Goal: Task Accomplishment & Management: Manage account settings

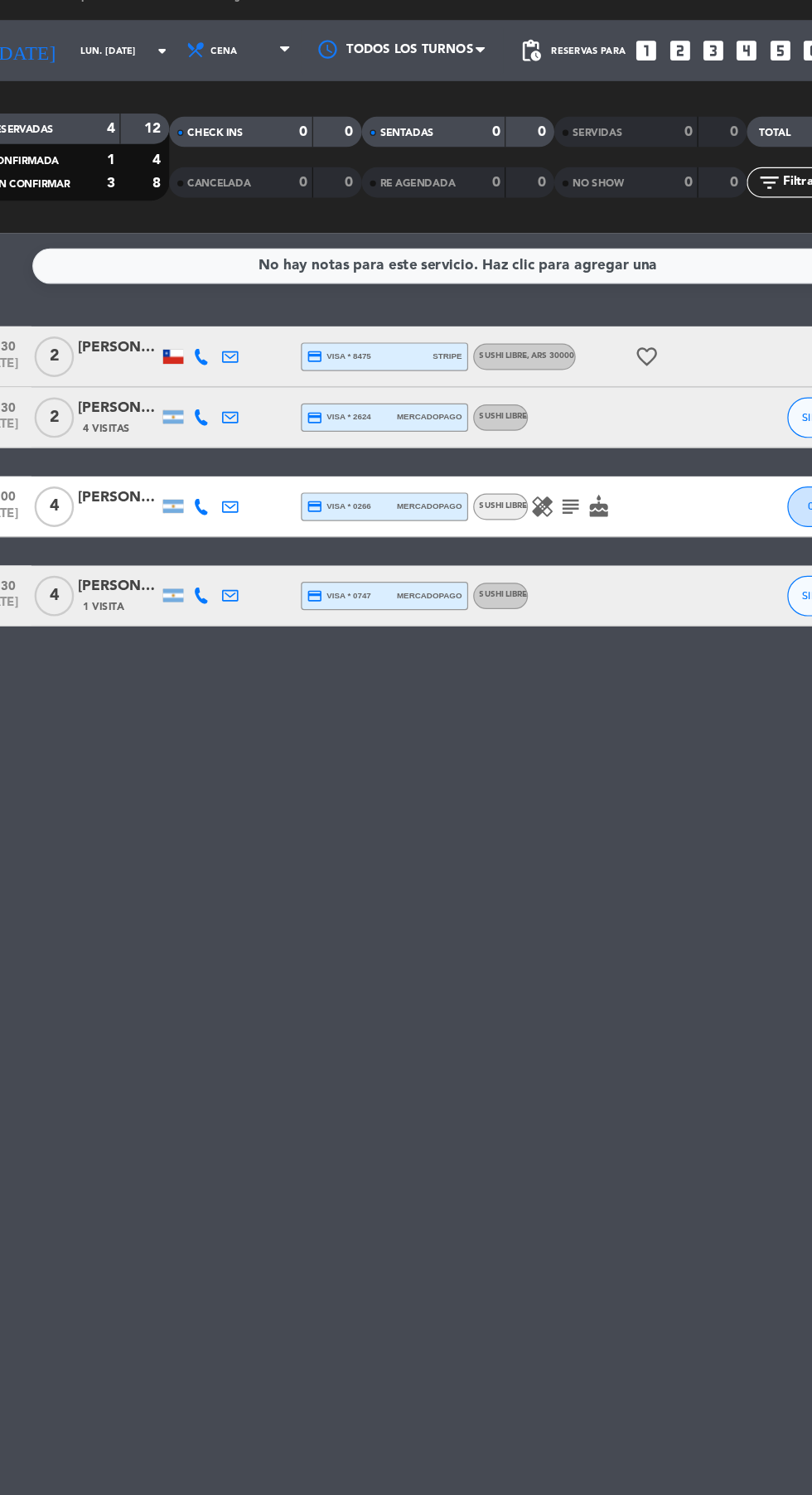
scroll to position [1, 0]
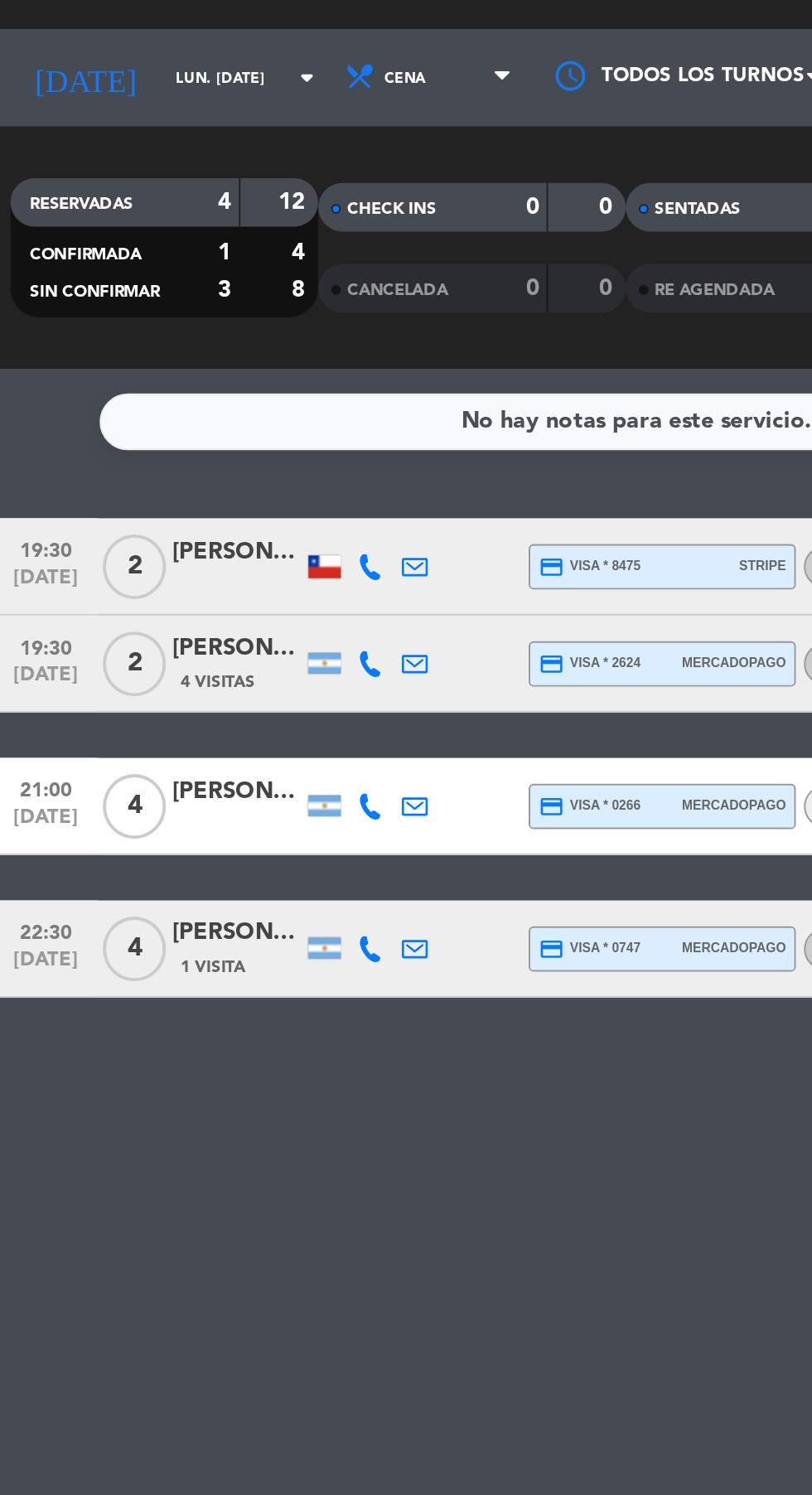
click at [126, 71] on input "lun. [DATE]" at bounding box center [141, 75] width 104 height 26
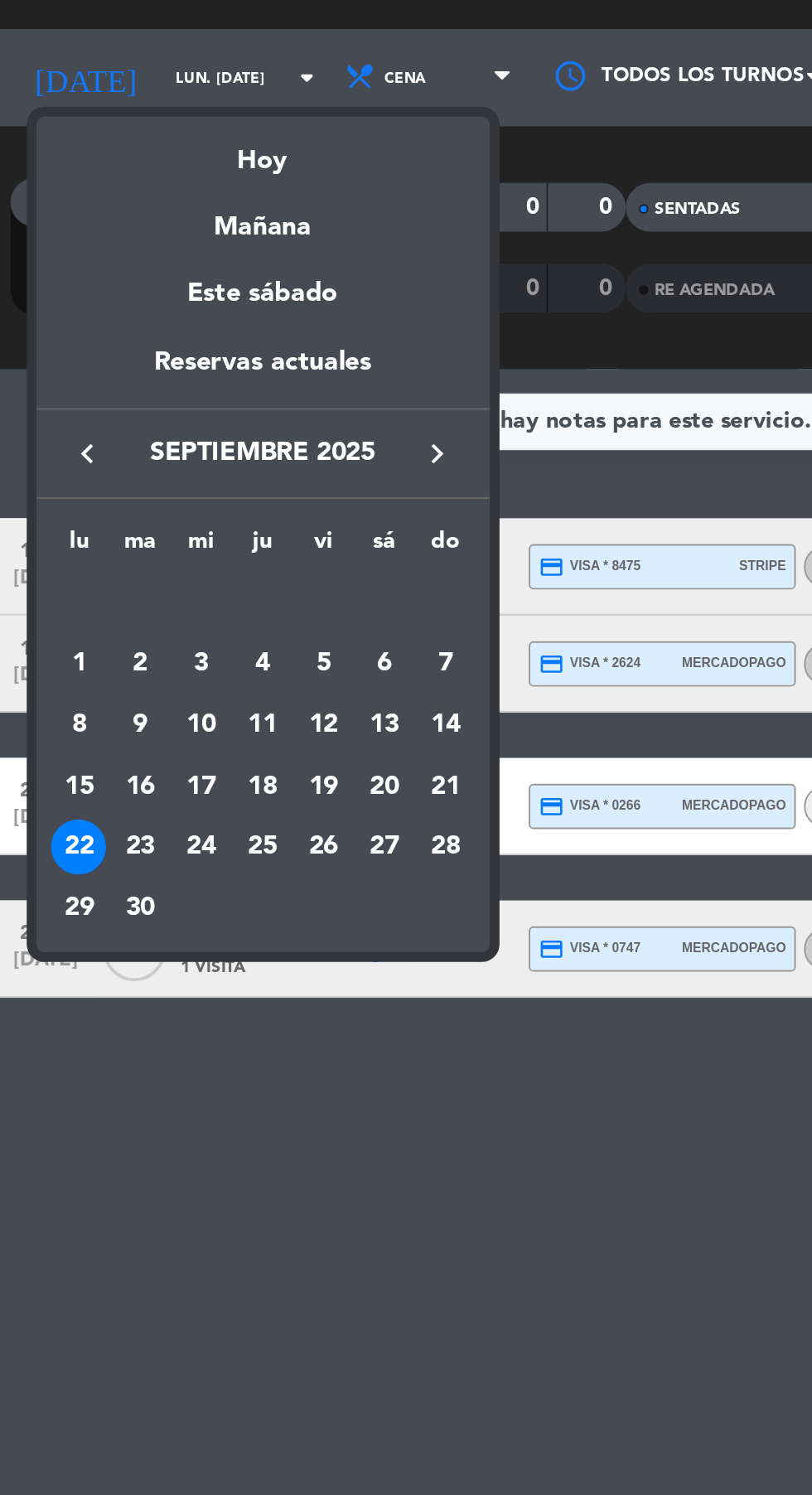
click at [72, 477] on div "23" at bounding box center [78, 468] width 28 height 28
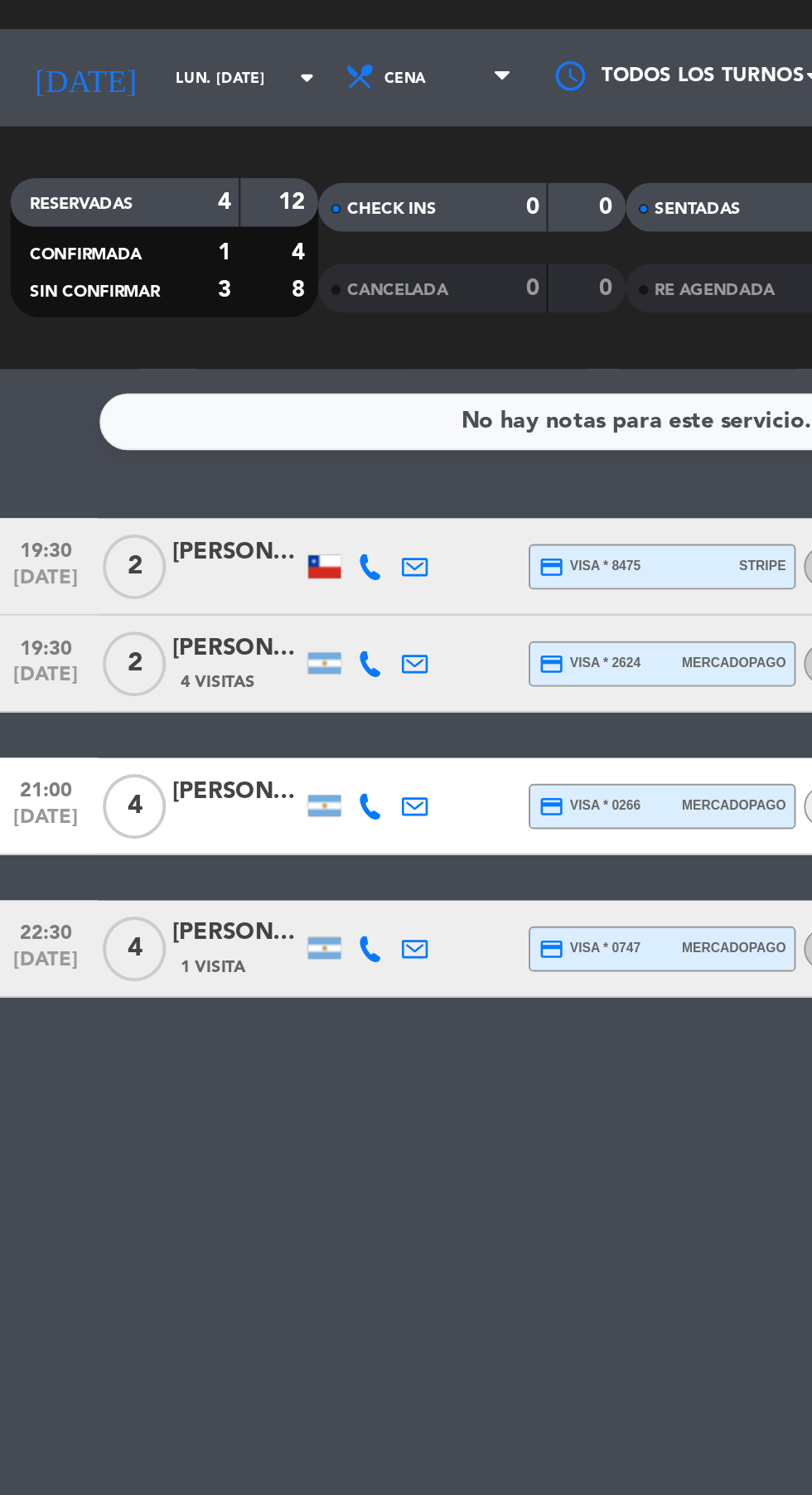
type input "[DATE] sep."
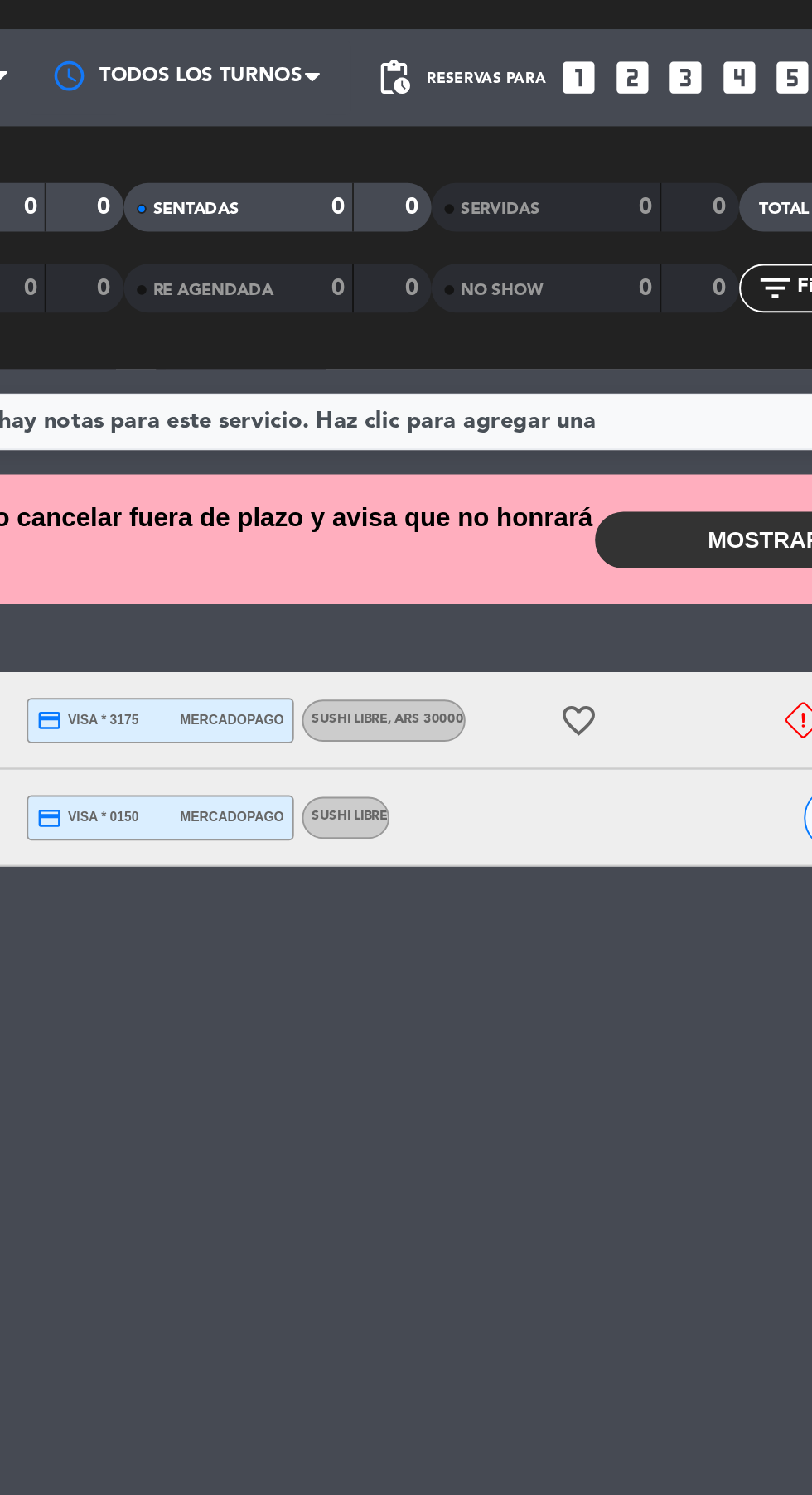
scroll to position [0, 0]
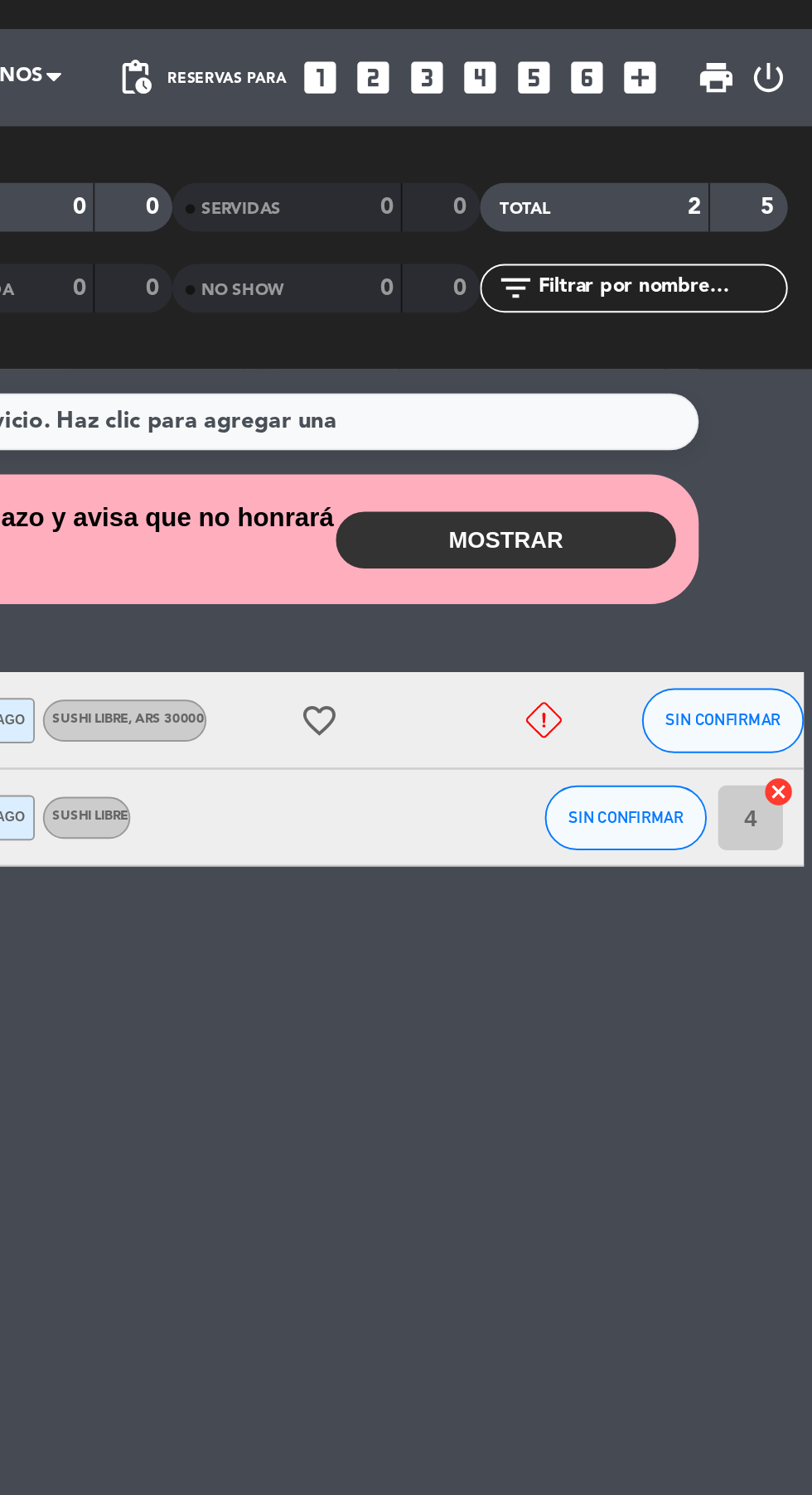
click at [613, 401] on div "favorite_border" at bounding box center [571, 402] width 140 height 49
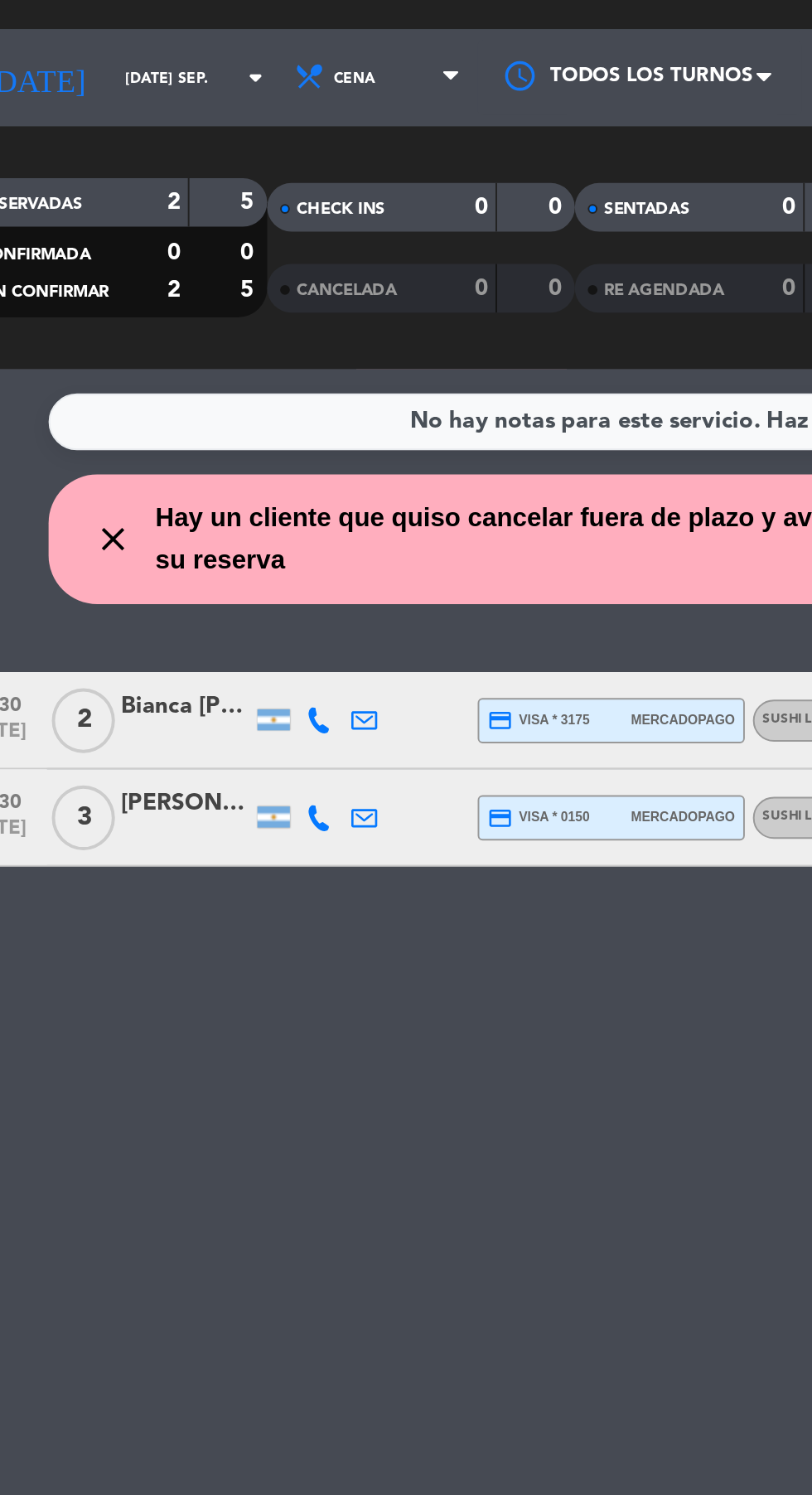
click at [110, 404] on div "Bianca [PERSON_NAME] [PERSON_NAME]" at bounding box center [128, 396] width 66 height 19
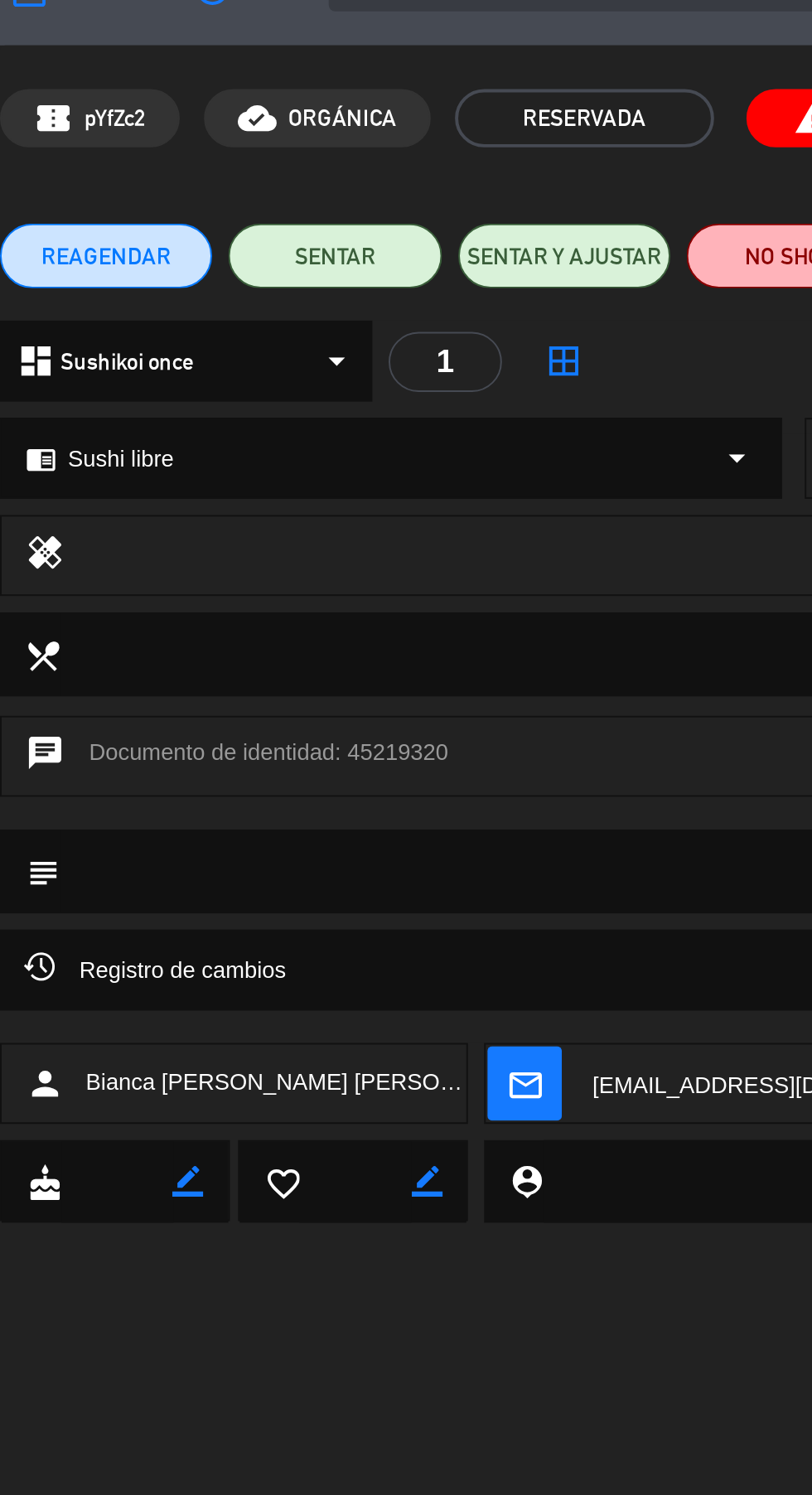
click at [67, 170] on span "REAGENDAR" at bounding box center [54, 166] width 66 height 18
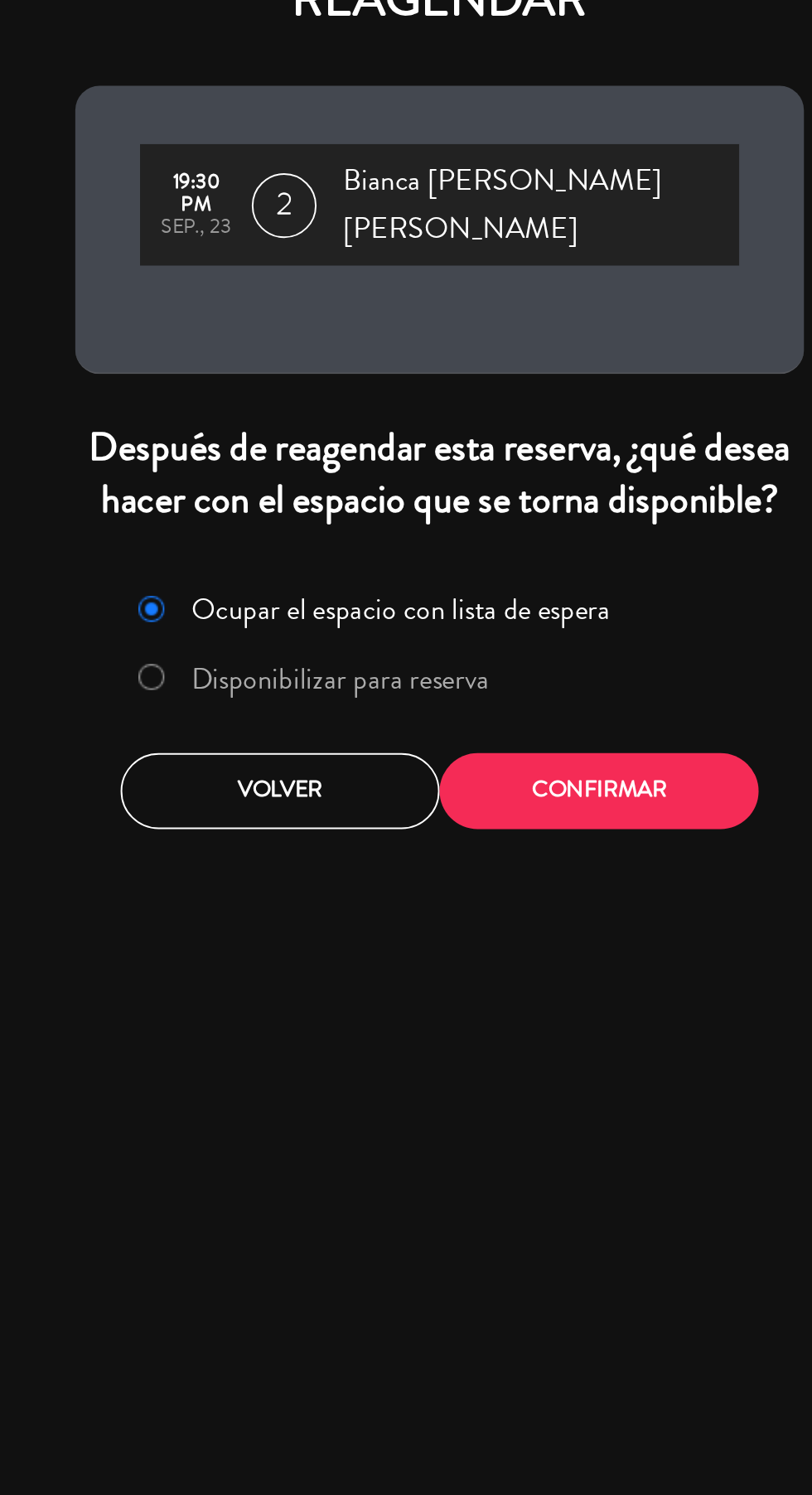
click at [399, 374] on label "Disponibilizar para reserva" at bounding box center [355, 381] width 152 height 15
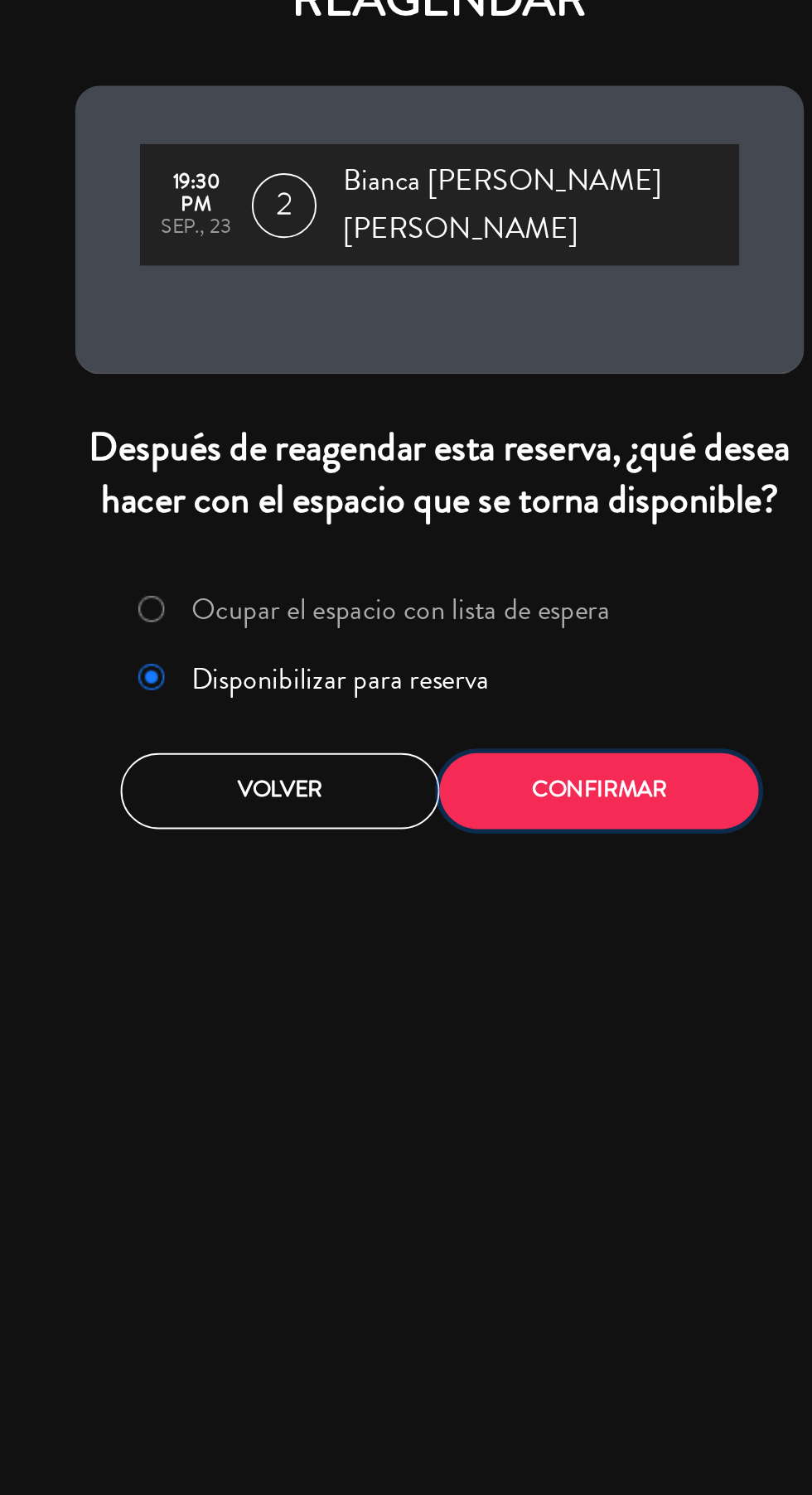
click at [492, 430] on button "Confirmar" at bounding box center [487, 439] width 163 height 39
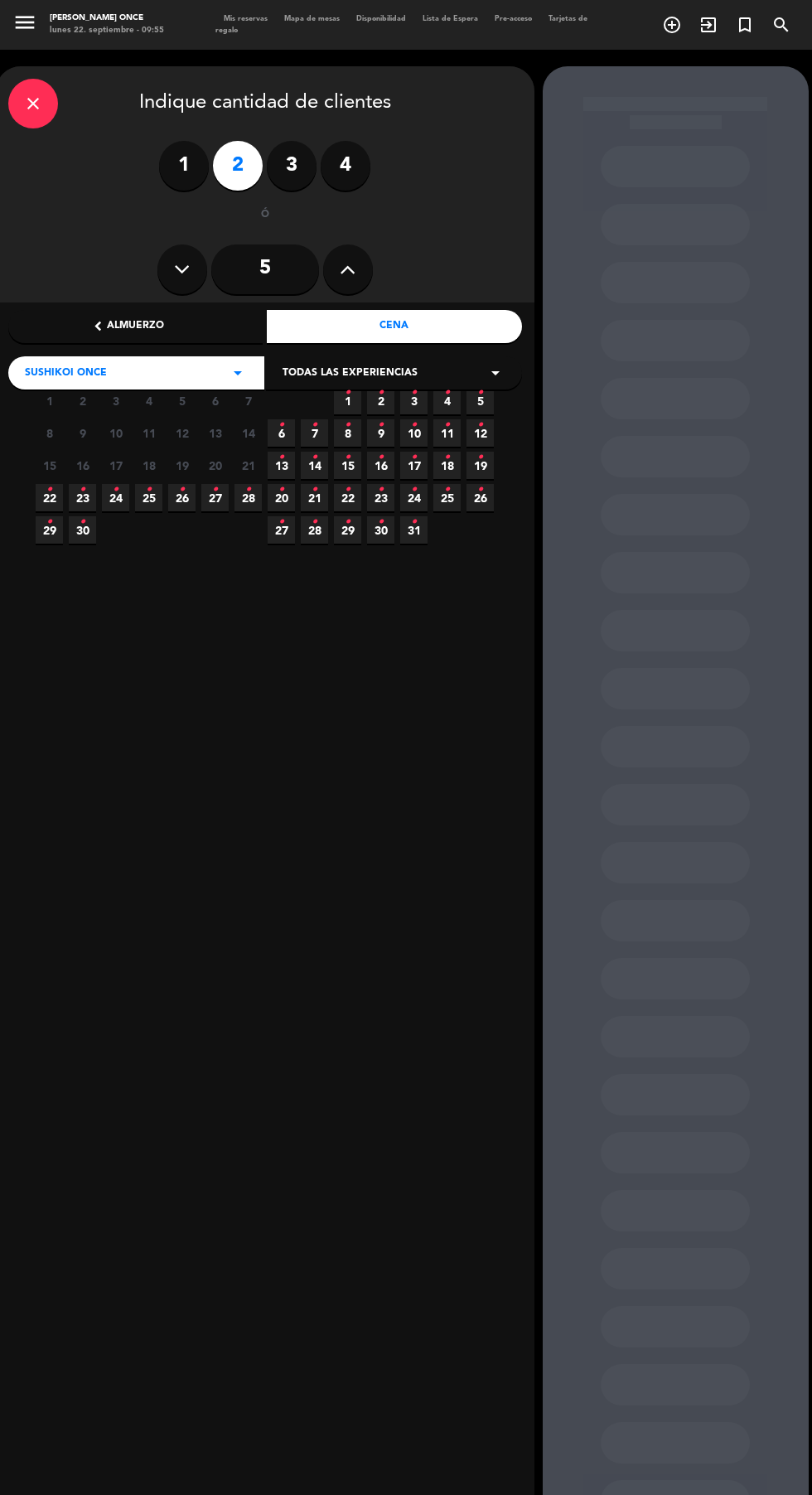
click at [83, 494] on icon "•" at bounding box center [82, 489] width 6 height 27
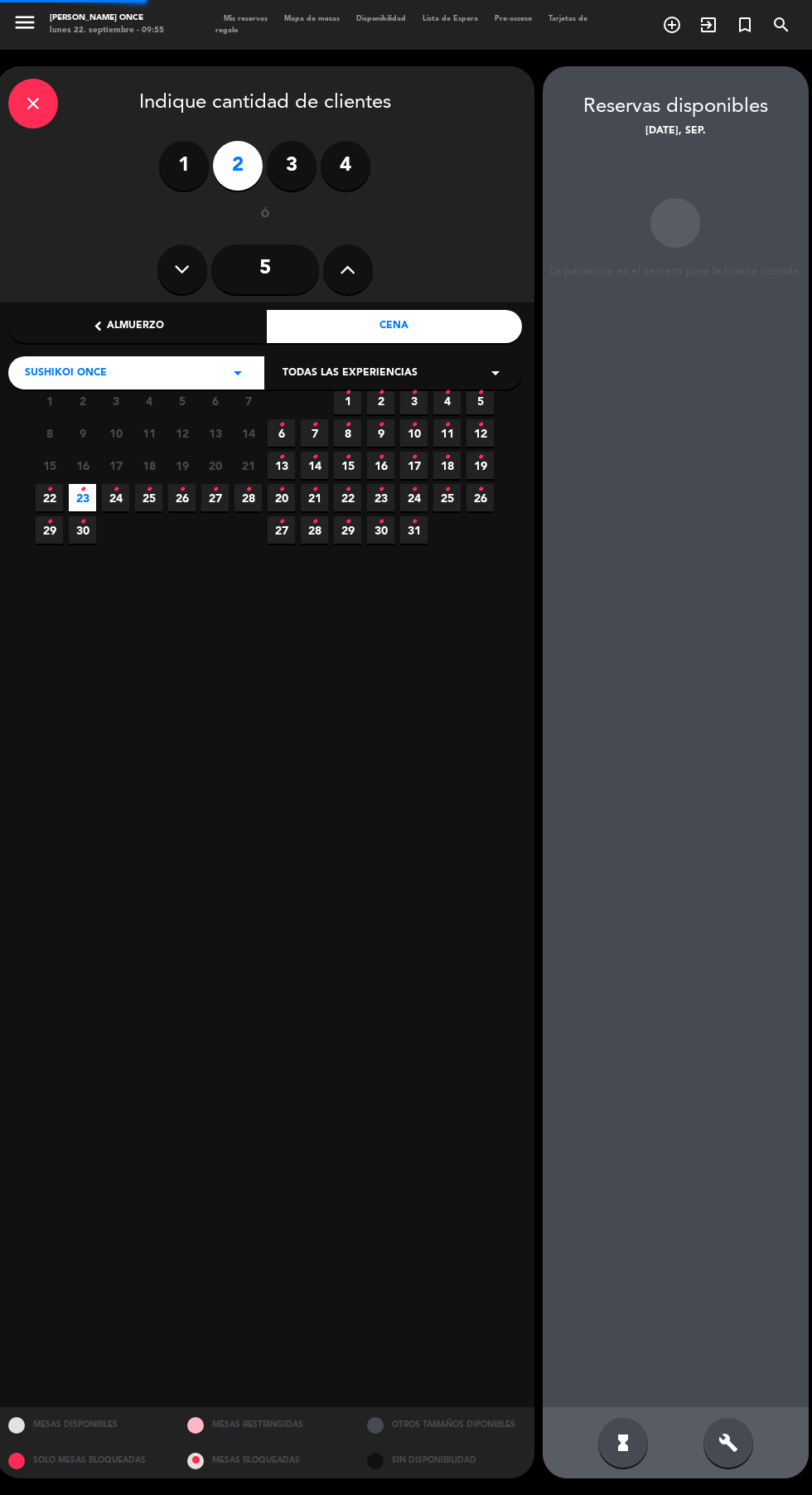
scroll to position [66, 0]
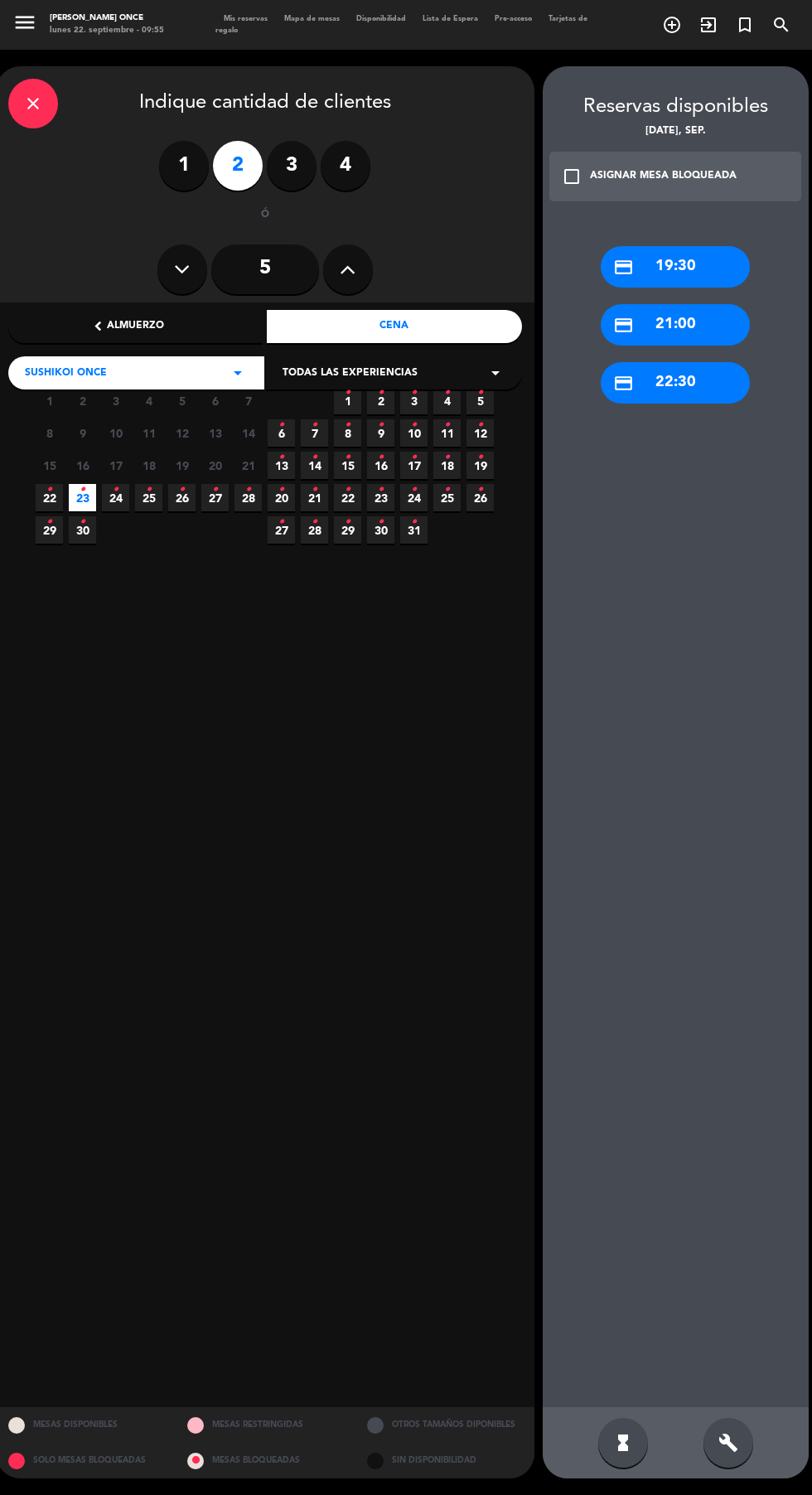
click at [673, 304] on div "credit_card 21:00" at bounding box center [675, 325] width 150 height 42
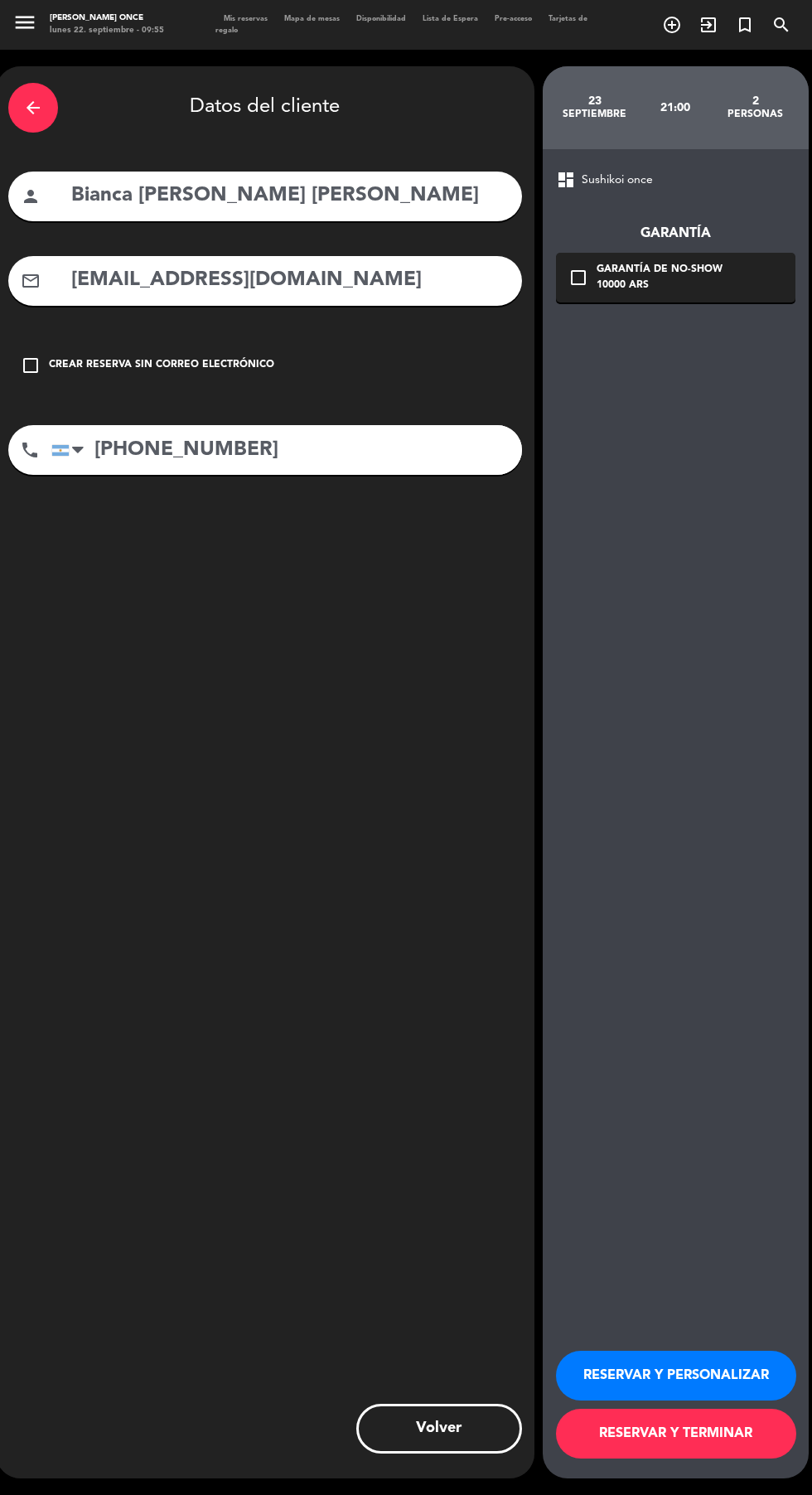
scroll to position [0, 0]
click at [684, 1401] on button "RESERVAR Y PERSONALIZAR" at bounding box center [675, 1376] width 241 height 50
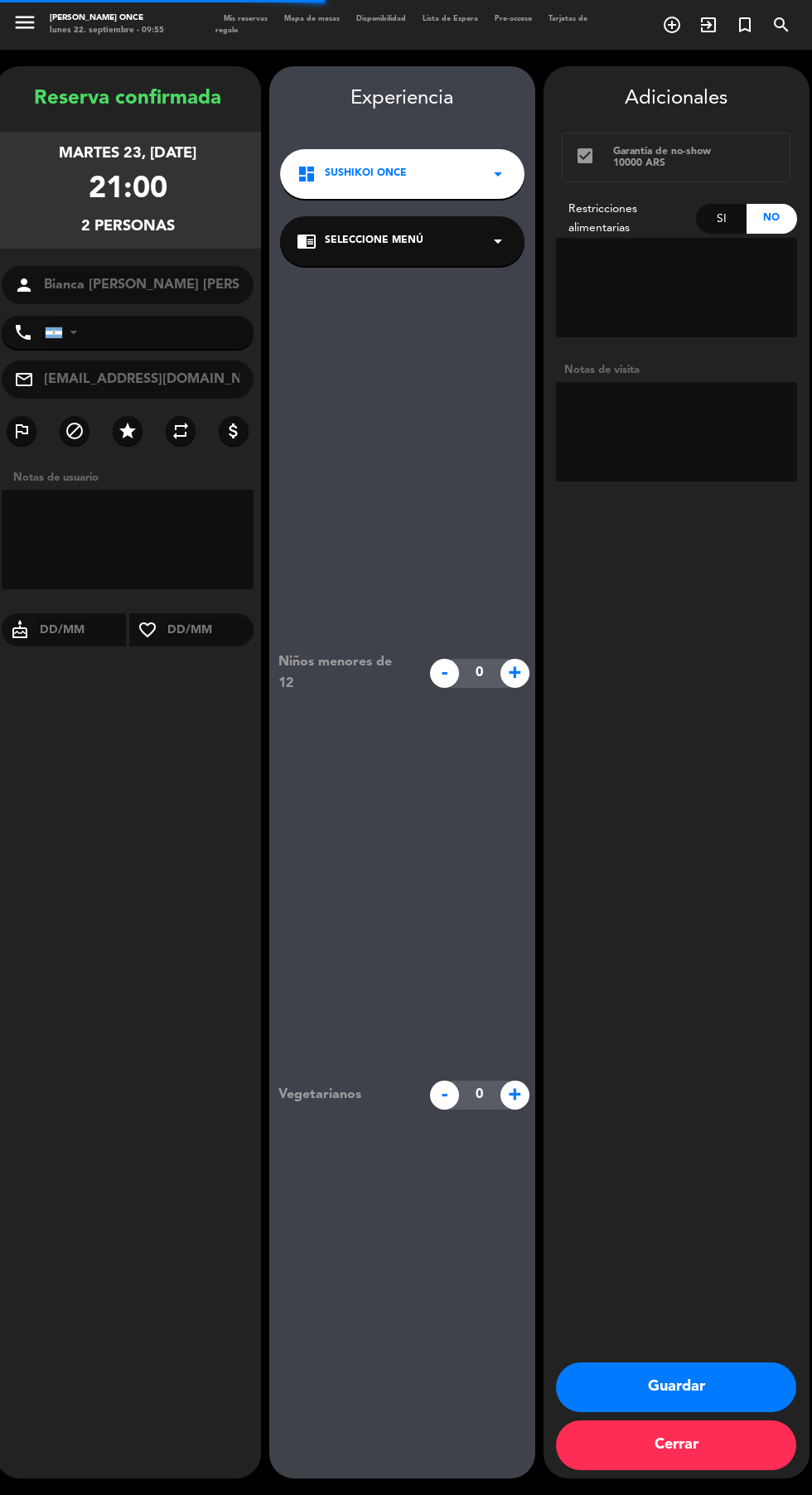
type input "[PHONE_NUMBER]"
click at [716, 1413] on button "Guardar" at bounding box center [675, 1387] width 241 height 50
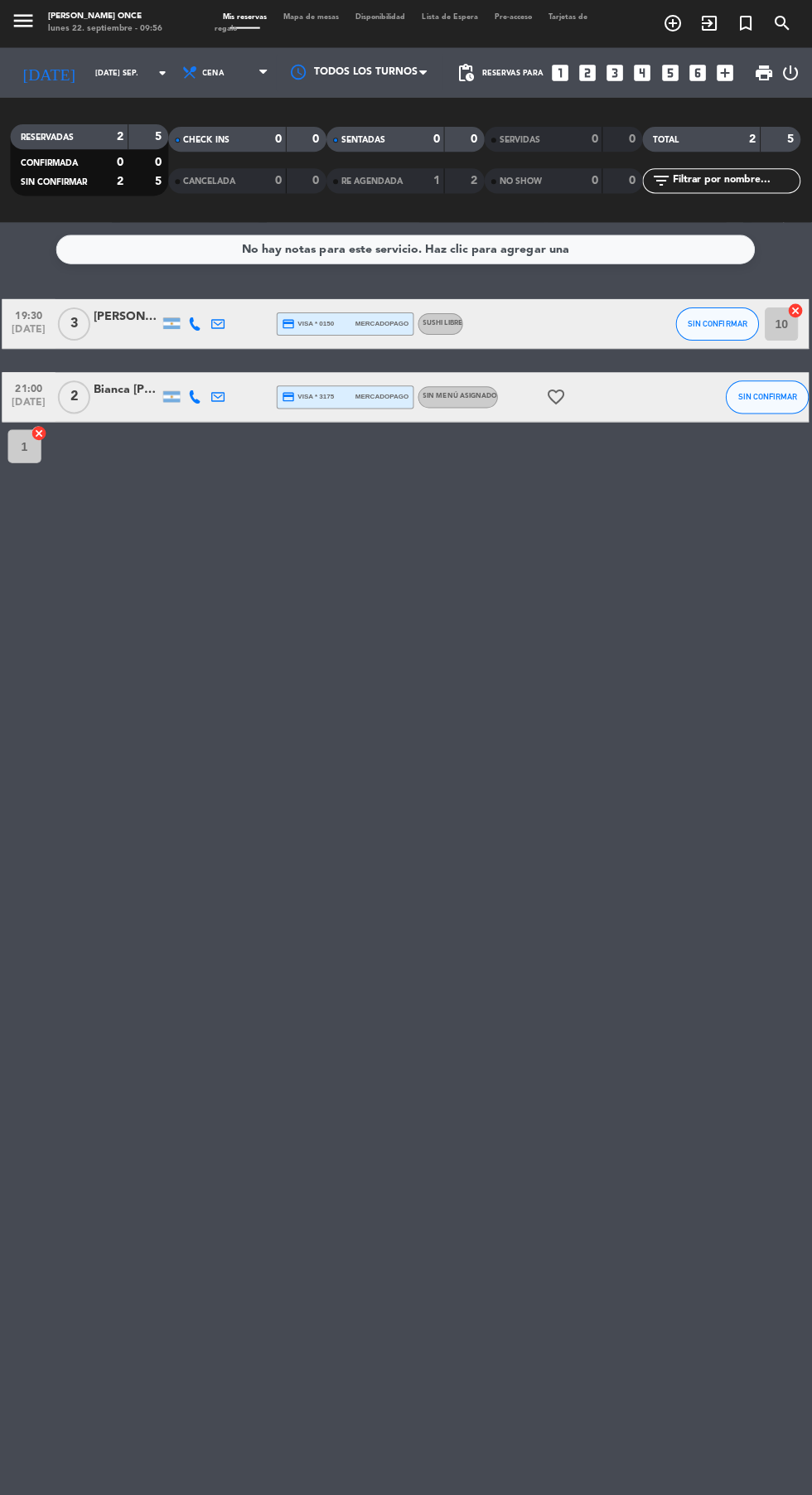
click at [113, 74] on input "[DATE] sep." at bounding box center [141, 75] width 104 height 26
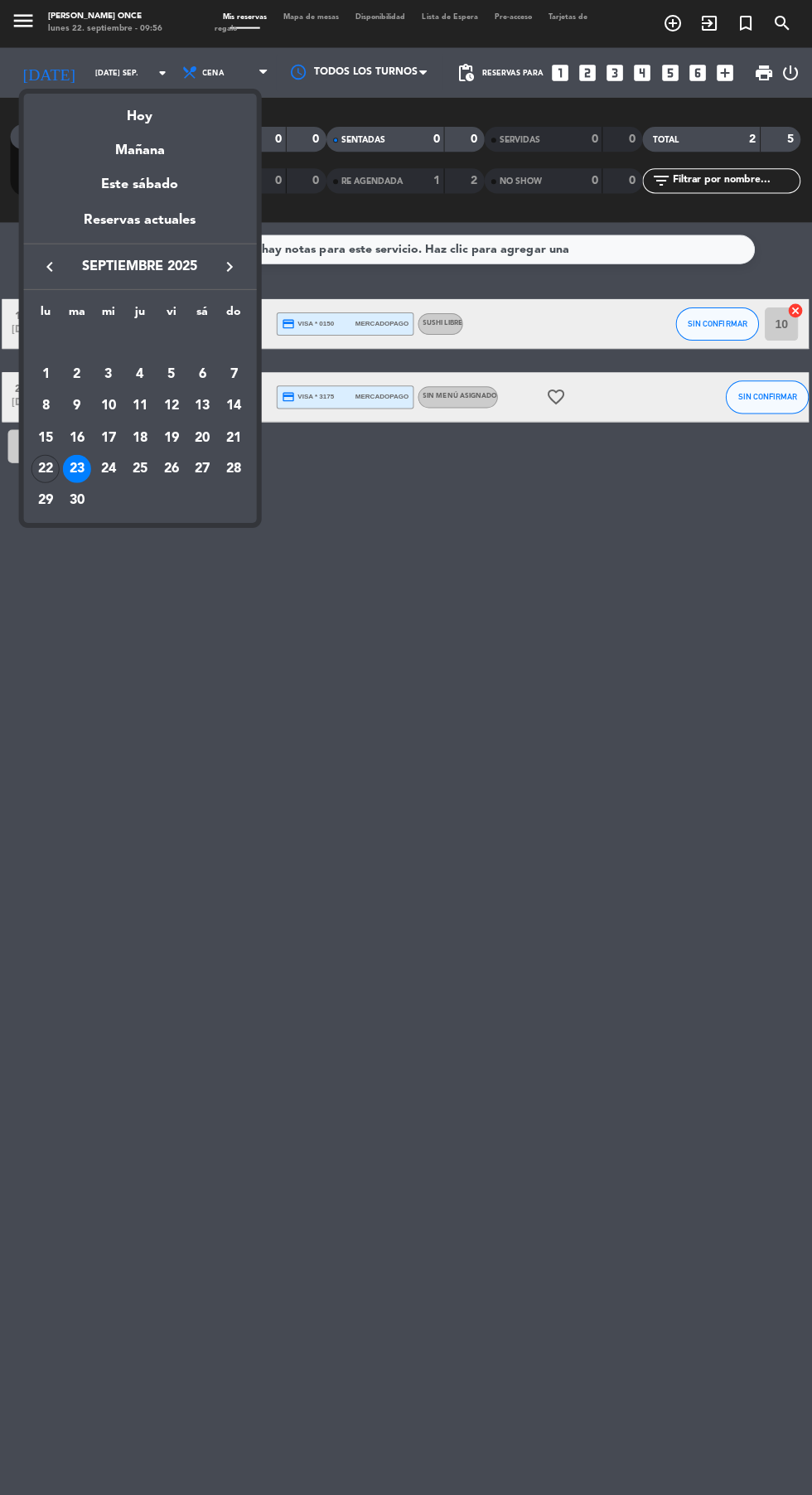
click at [39, 481] on div "22" at bounding box center [47, 469] width 28 height 28
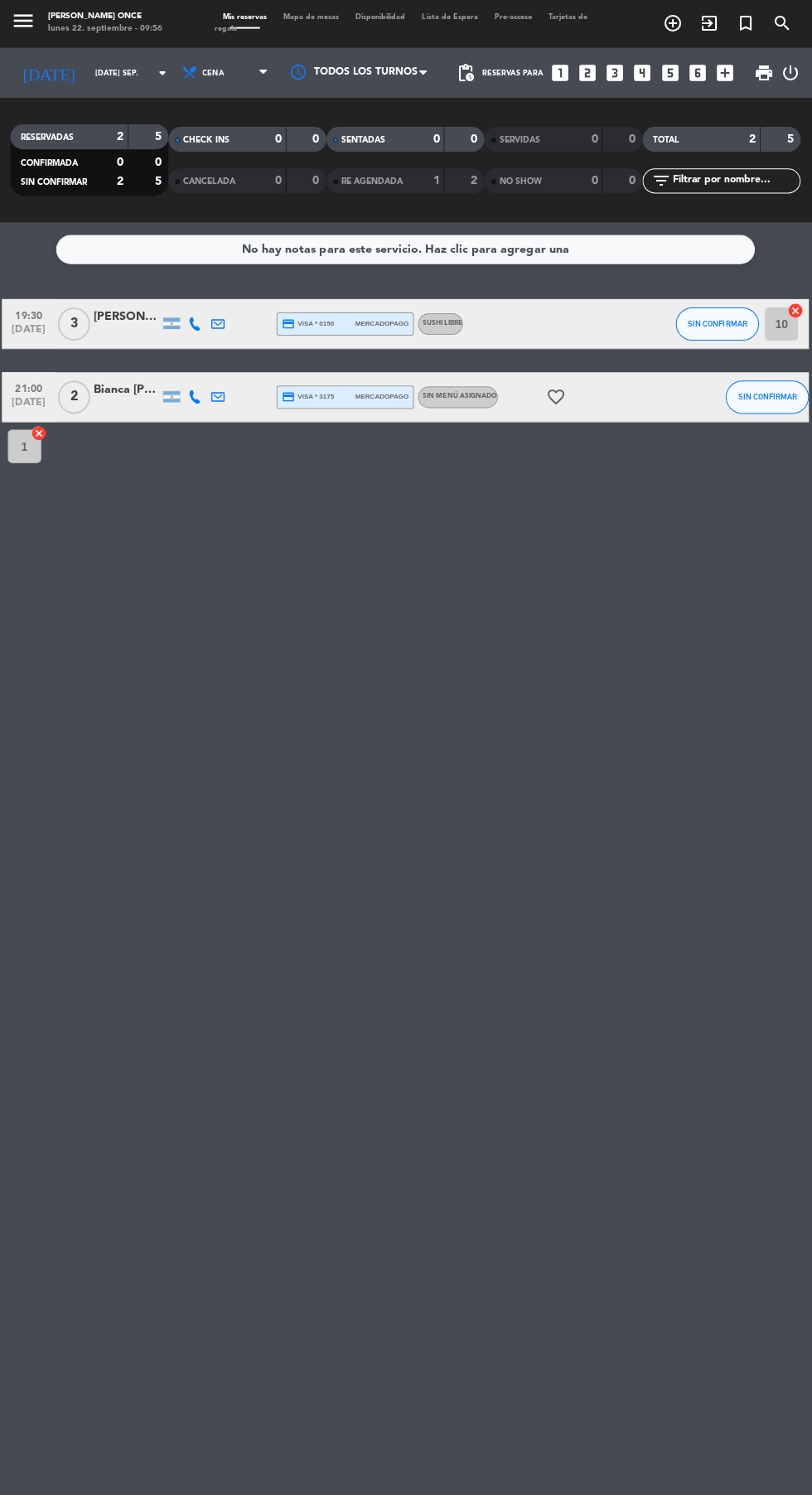
type input "lun. [DATE]"
